Goal: Task Accomplishment & Management: Use online tool/utility

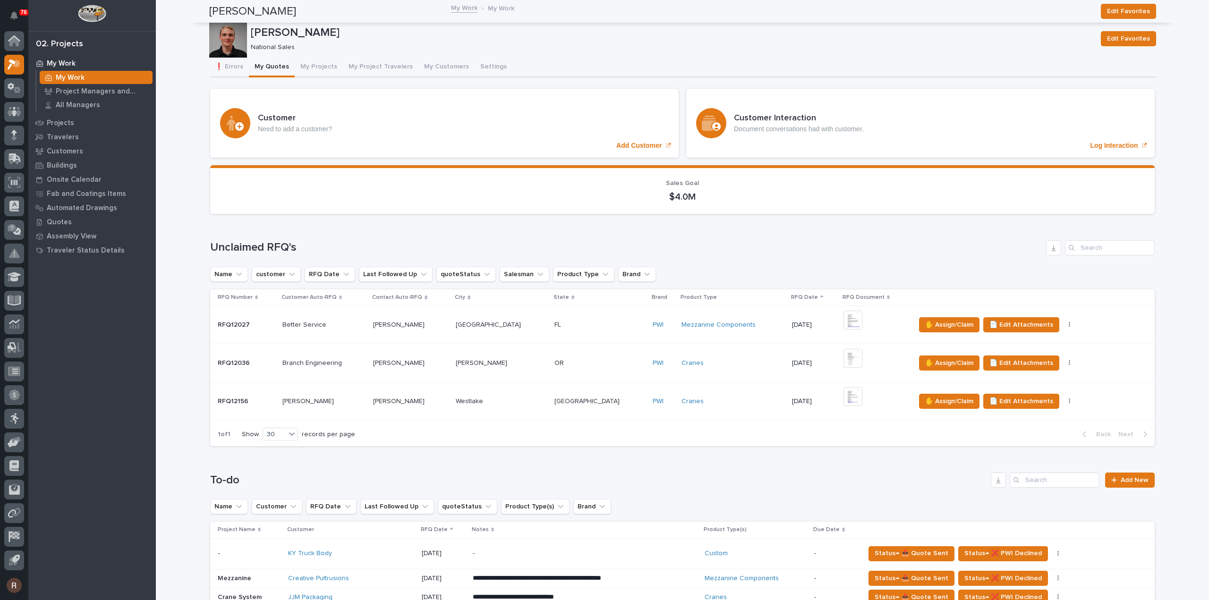
scroll to position [330, 0]
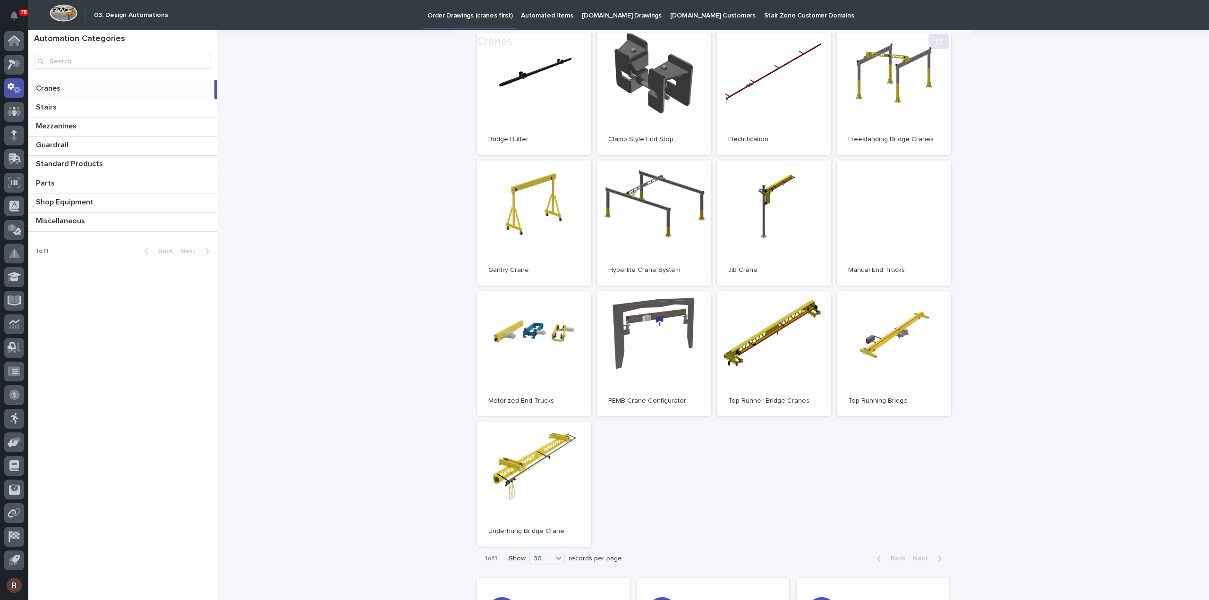
scroll to position [195, 0]
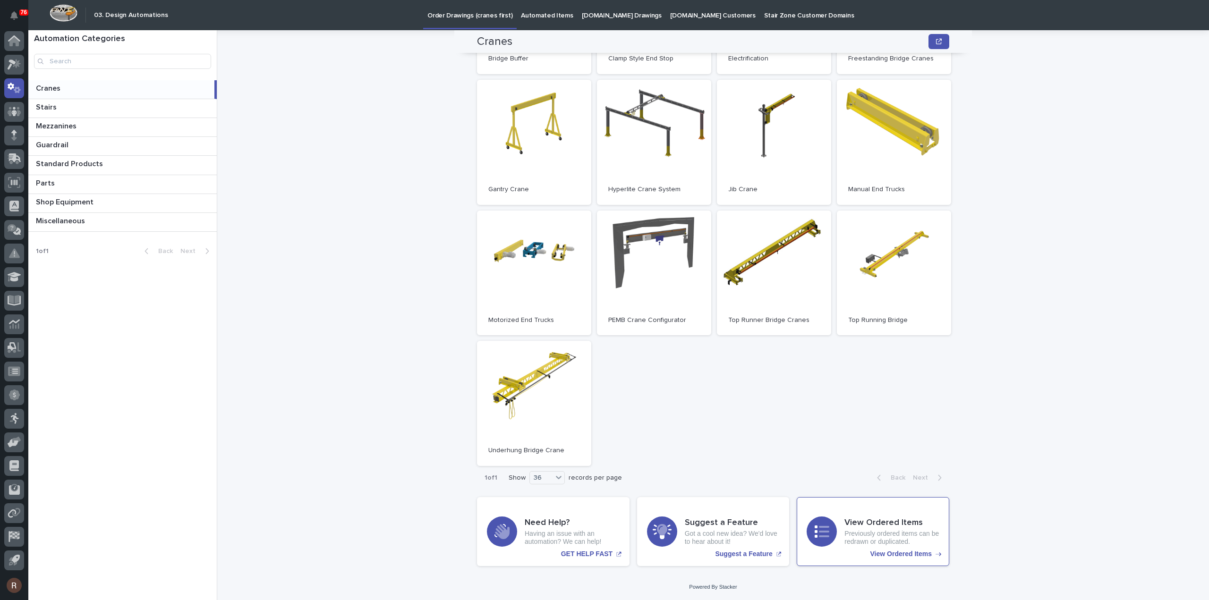
click at [871, 513] on div "View Ordered Items Previously ordered items can be redrawn or duplicated. View …" at bounding box center [872, 531] width 152 height 69
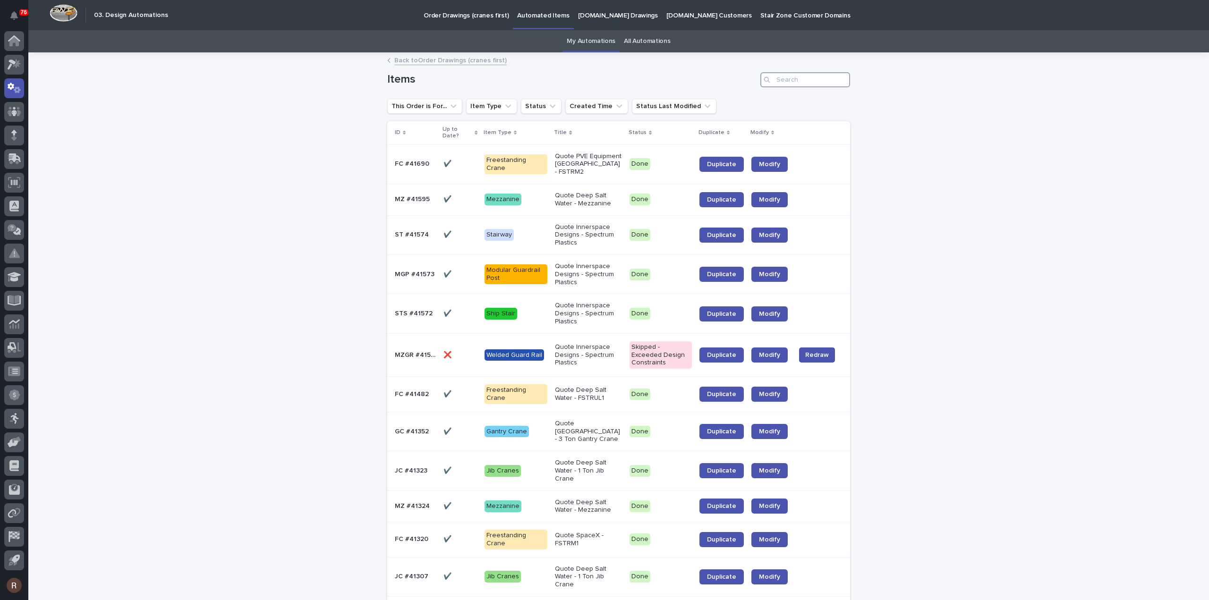
click at [786, 78] on input "Search" at bounding box center [805, 79] width 90 height 15
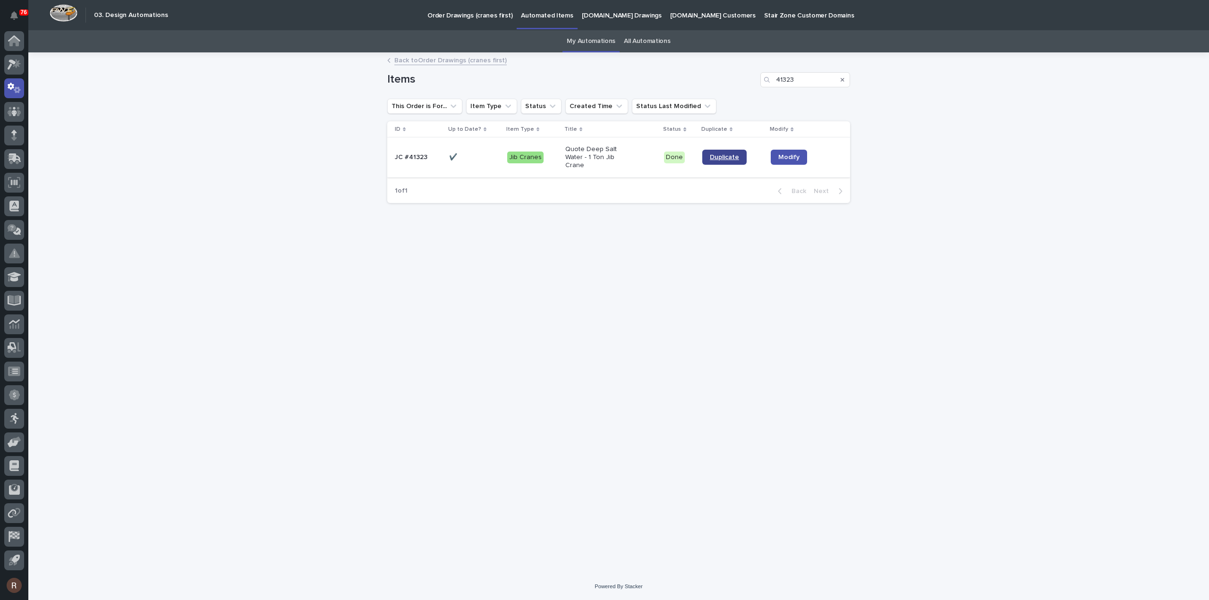
click at [713, 156] on span "Duplicate" at bounding box center [724, 157] width 29 height 7
click at [807, 79] on input "41323" at bounding box center [805, 79] width 90 height 15
type input "41482"
click at [732, 150] on span "Duplicate" at bounding box center [735, 153] width 29 height 7
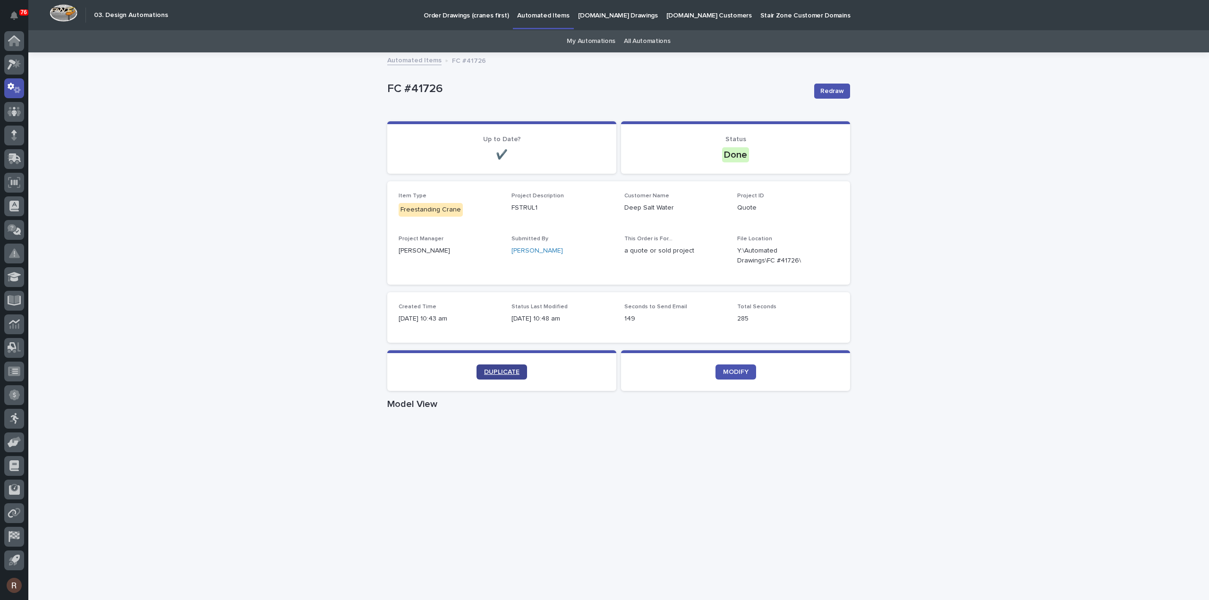
click at [514, 376] on link "DUPLICATE" at bounding box center [501, 371] width 51 height 15
click at [508, 377] on link "DUPLICATE" at bounding box center [501, 371] width 51 height 15
click at [503, 360] on section "DUPLICATE" at bounding box center [501, 370] width 229 height 41
click at [503, 368] on link "DUPLICATE" at bounding box center [501, 371] width 51 height 15
